Goal: Find specific page/section: Find specific page/section

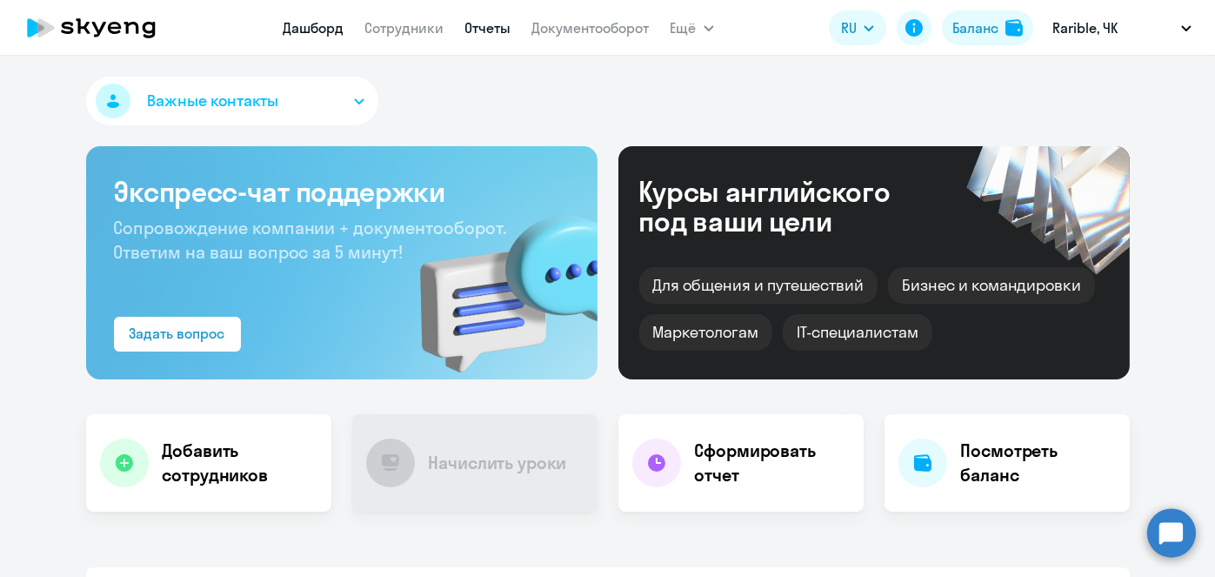
select select "30"
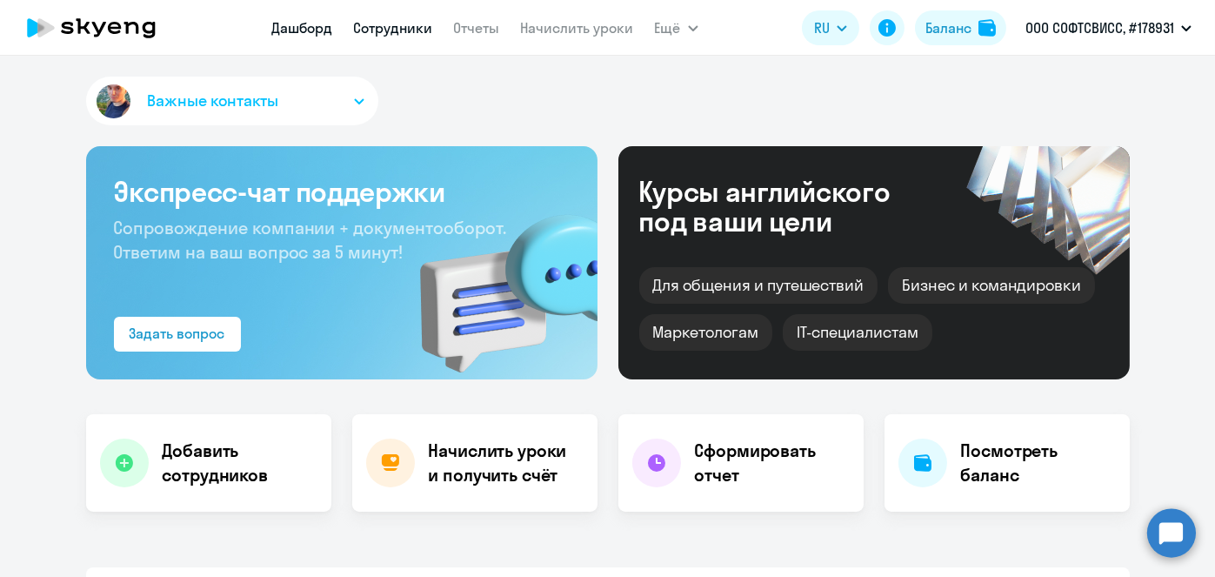
click at [397, 30] on link "Сотрудники" at bounding box center [393, 27] width 79 height 17
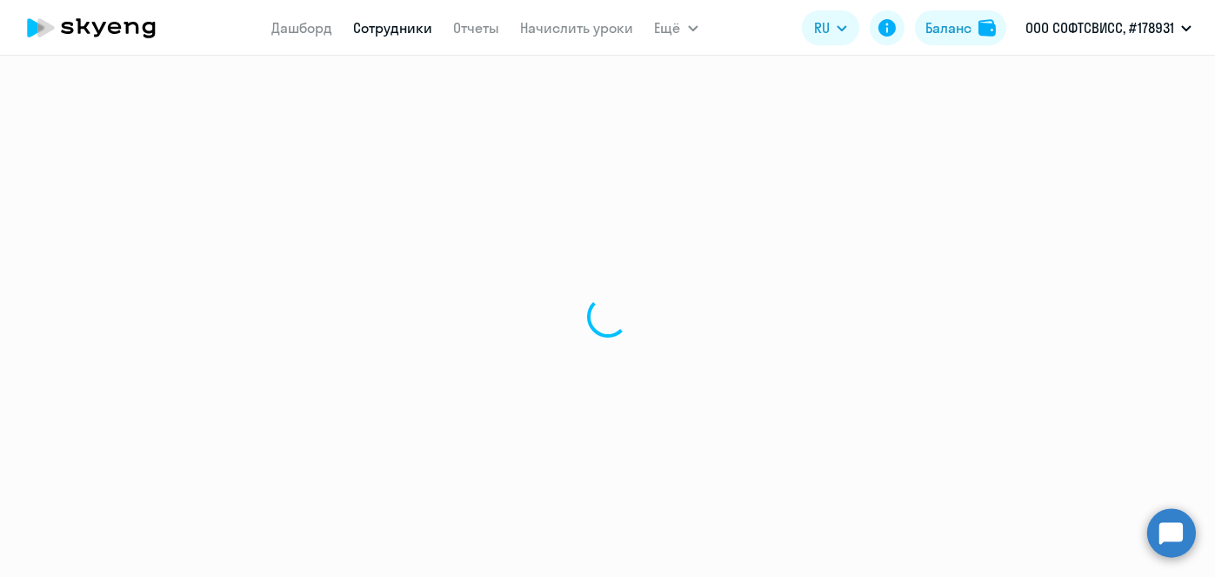
select select "30"
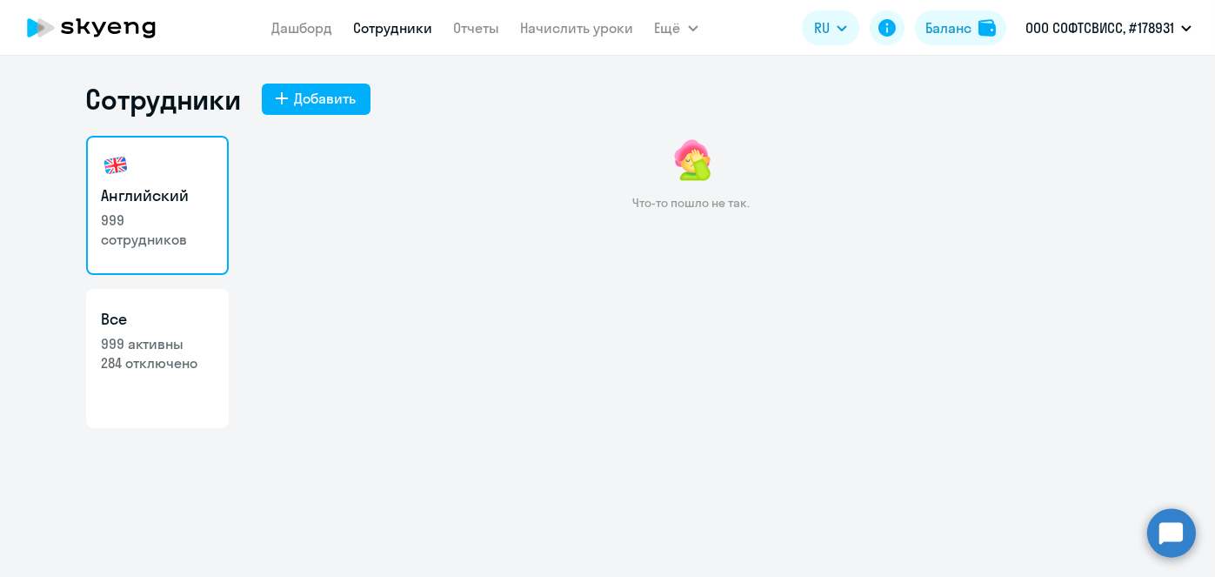
click at [410, 33] on link "Сотрудники" at bounding box center [393, 27] width 79 height 17
click at [386, 30] on link "Сотрудники" at bounding box center [393, 27] width 79 height 17
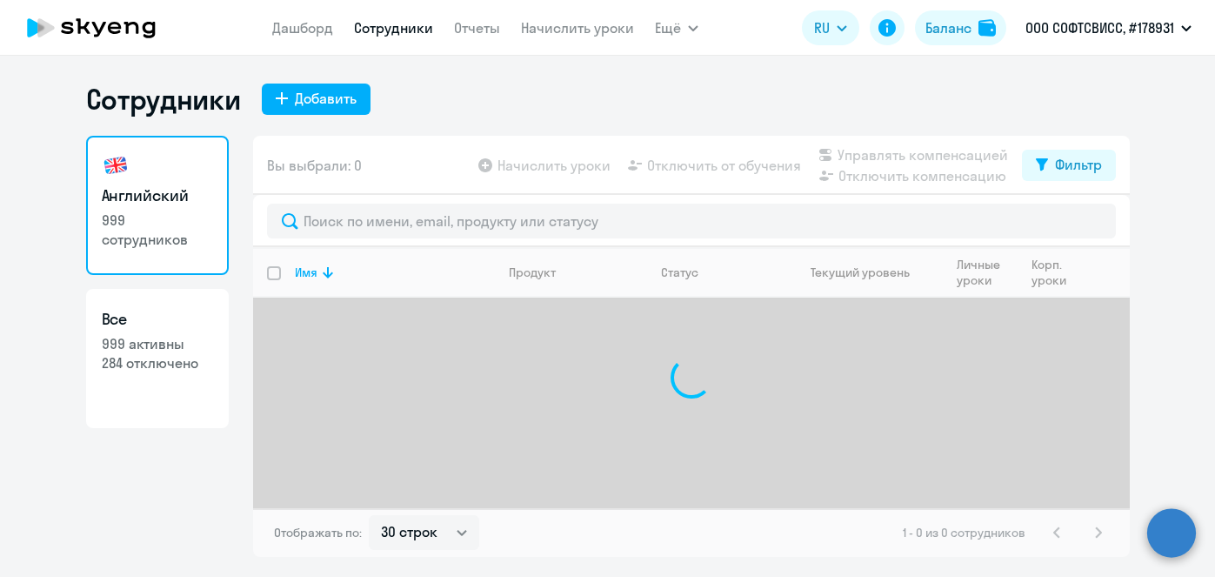
select select "30"
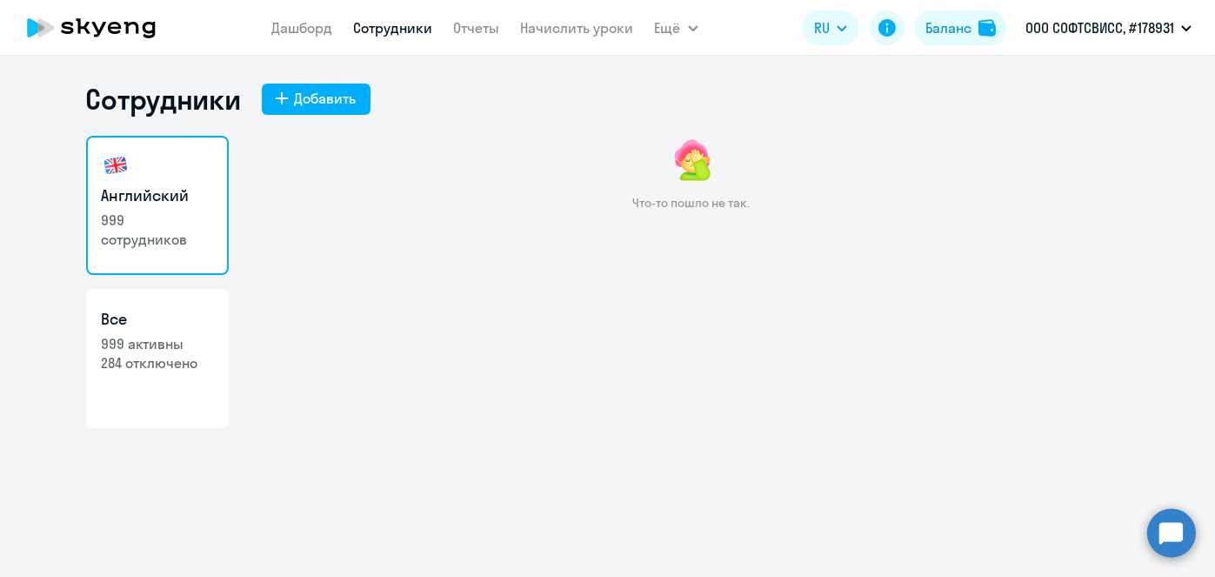
click at [417, 30] on link "Сотрудники" at bounding box center [393, 27] width 79 height 17
click at [385, 29] on link "Сотрудники" at bounding box center [393, 27] width 79 height 17
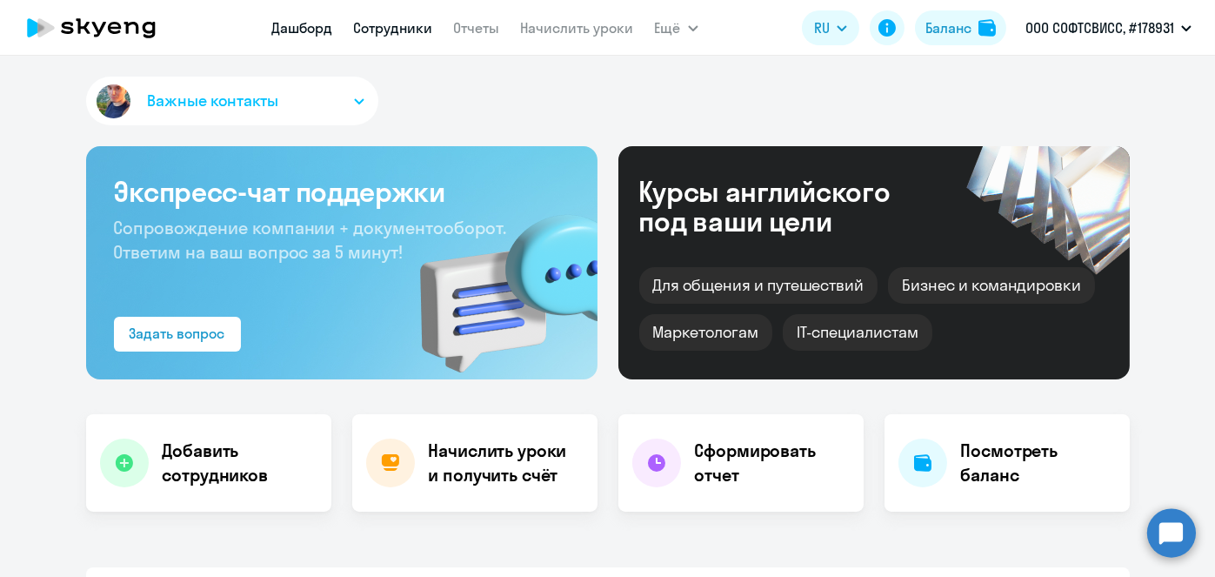
click at [401, 33] on link "Сотрудники" at bounding box center [393, 27] width 79 height 17
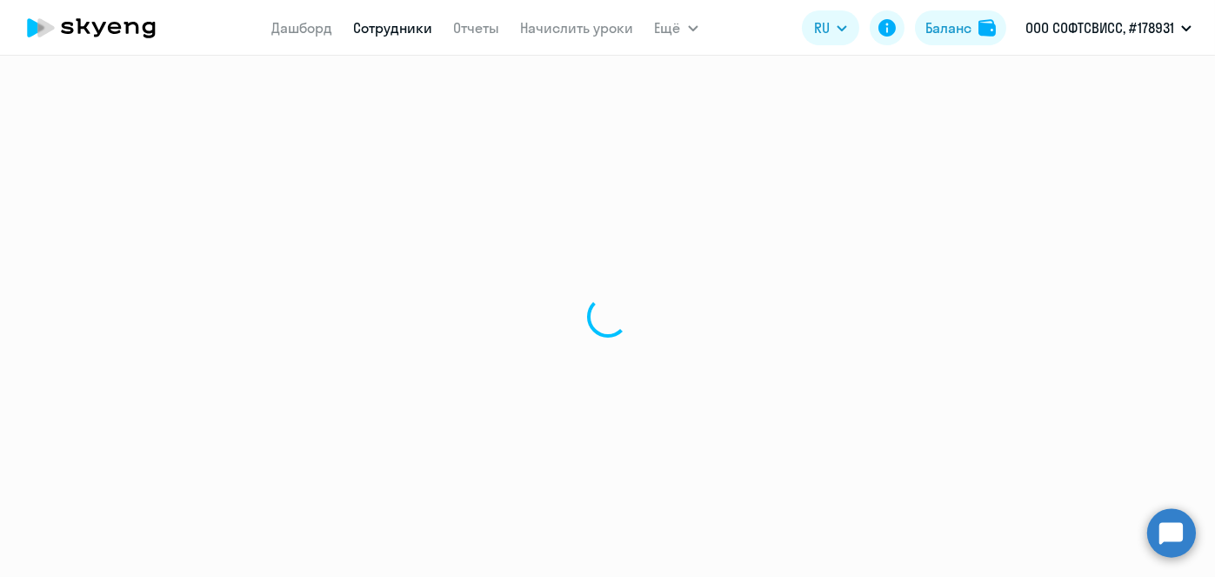
select select "30"
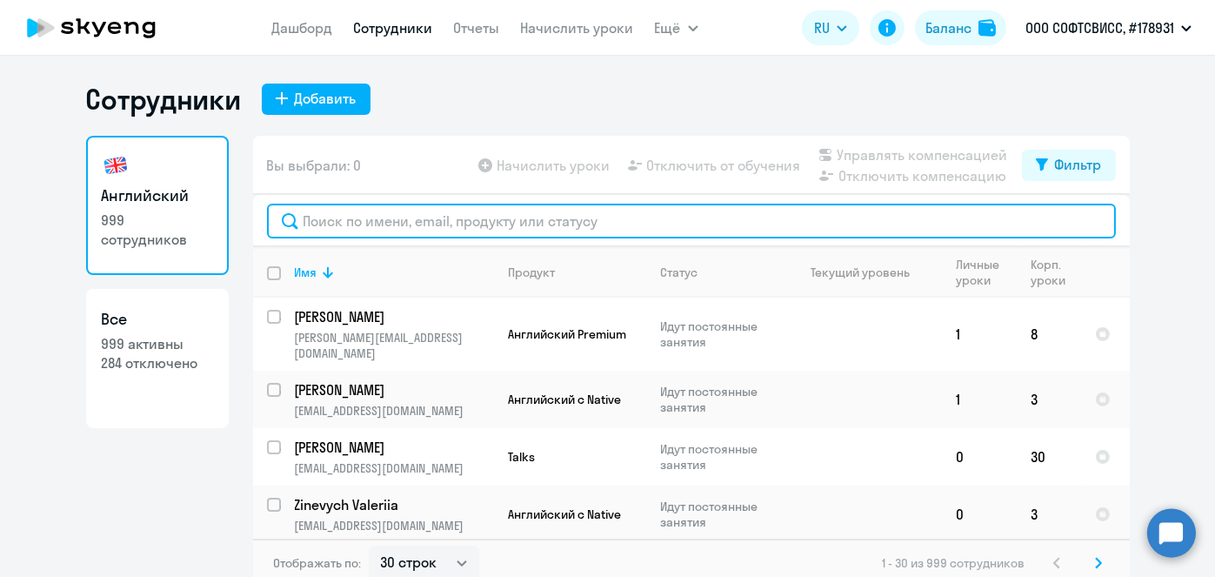
click at [491, 223] on input "text" at bounding box center [691, 220] width 849 height 35
type input "ha"
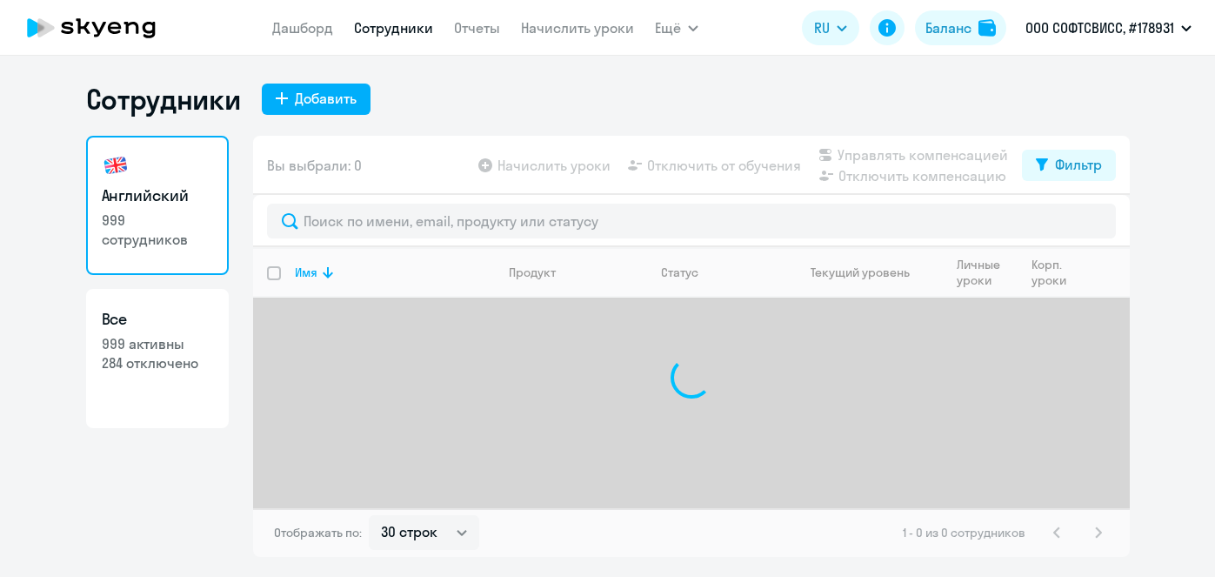
select select "30"
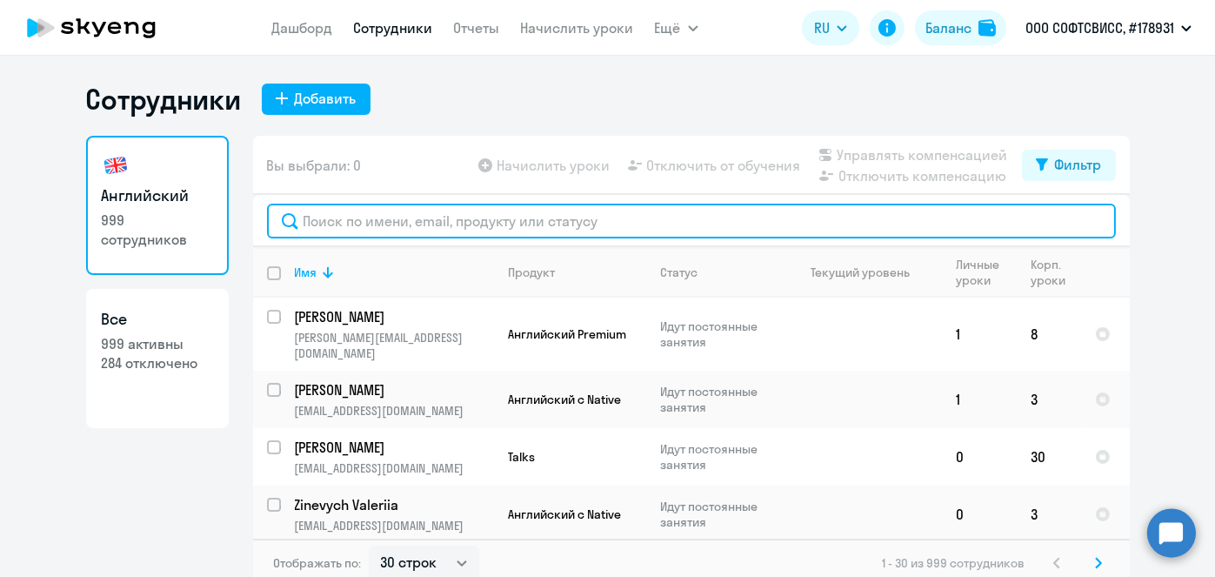
click at [526, 227] on input "text" at bounding box center [691, 220] width 849 height 35
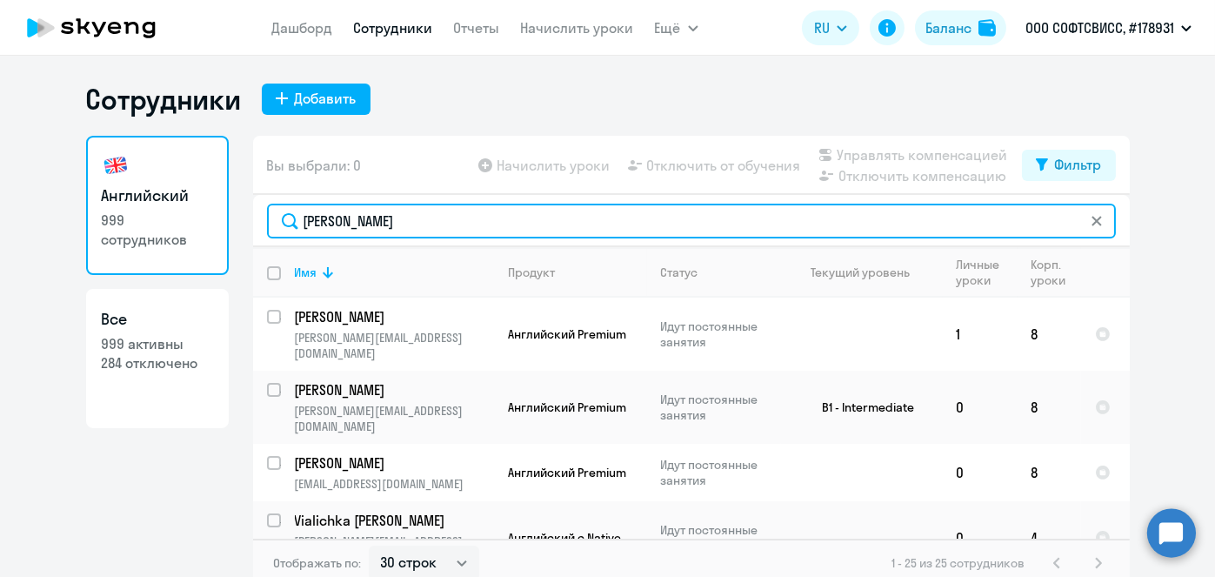
type input "hanna"
